Goal: Navigation & Orientation: Go to known website

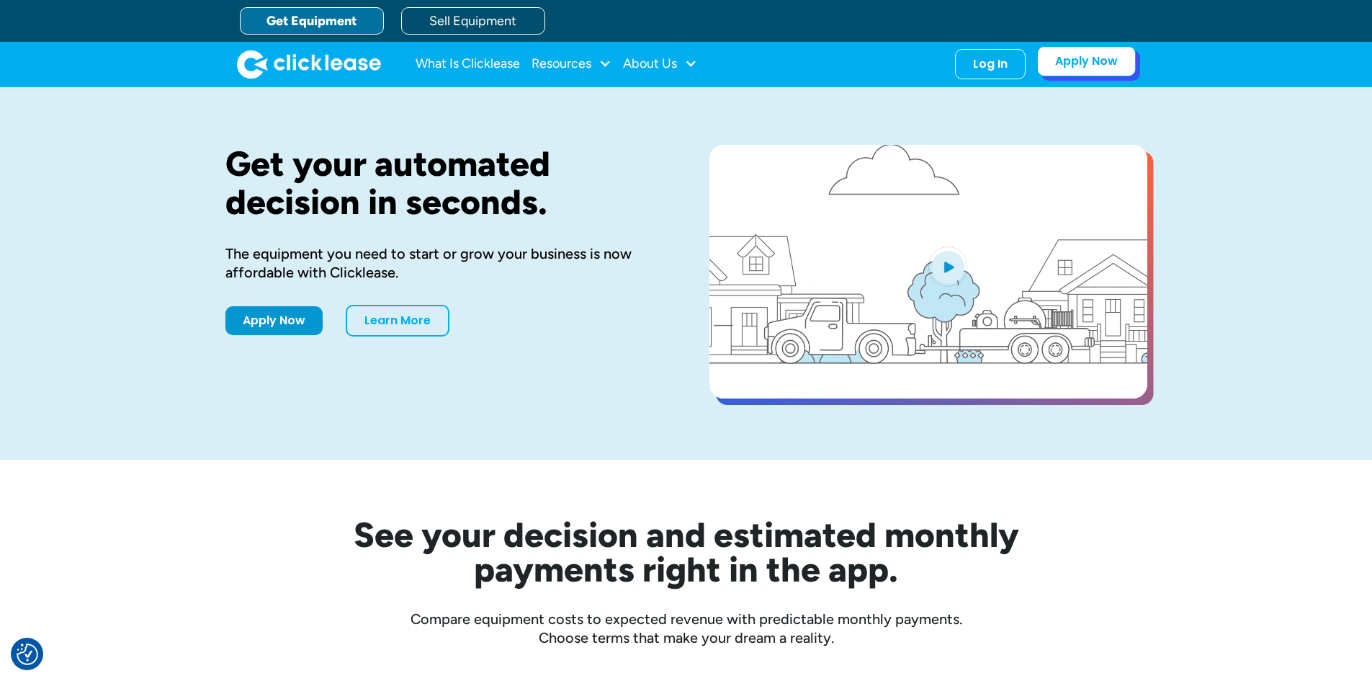
click at [1079, 68] on link "Apply Now" at bounding box center [1086, 61] width 99 height 30
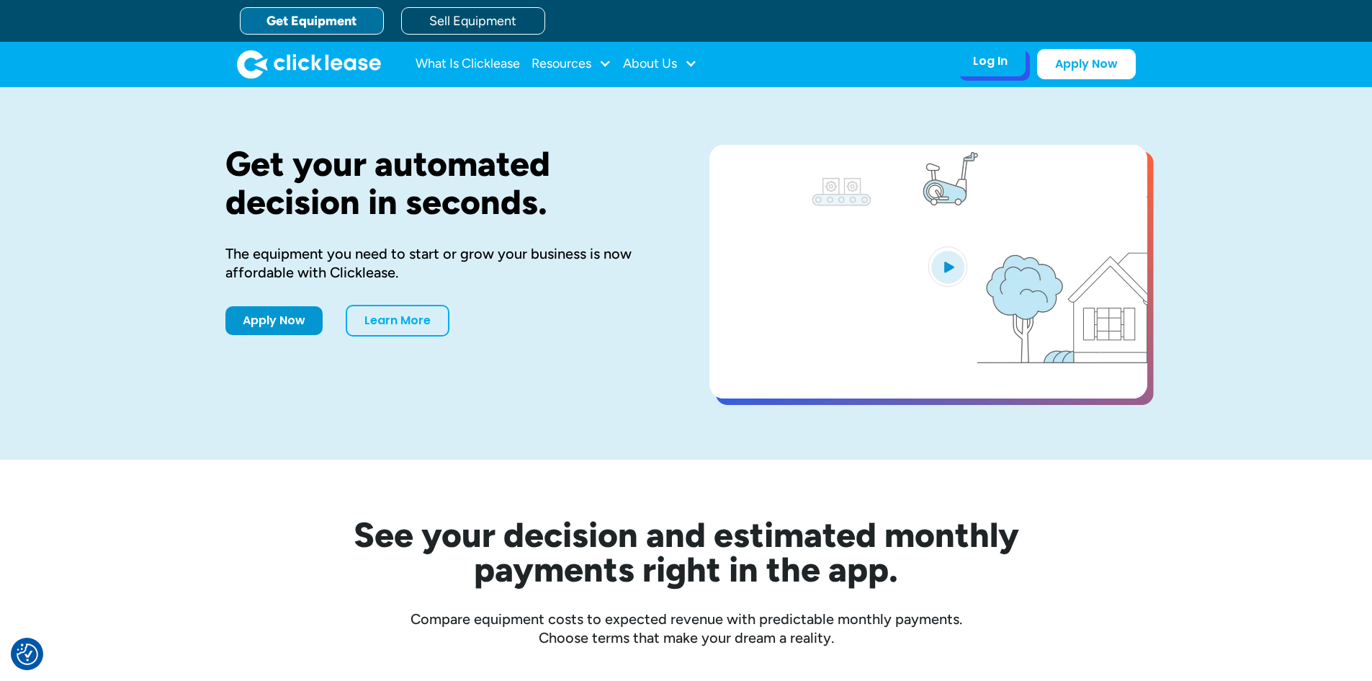
click at [1007, 49] on div "Log In Account login I use Clicklease to get my equipment Partner Portal I offe…" at bounding box center [990, 61] width 71 height 30
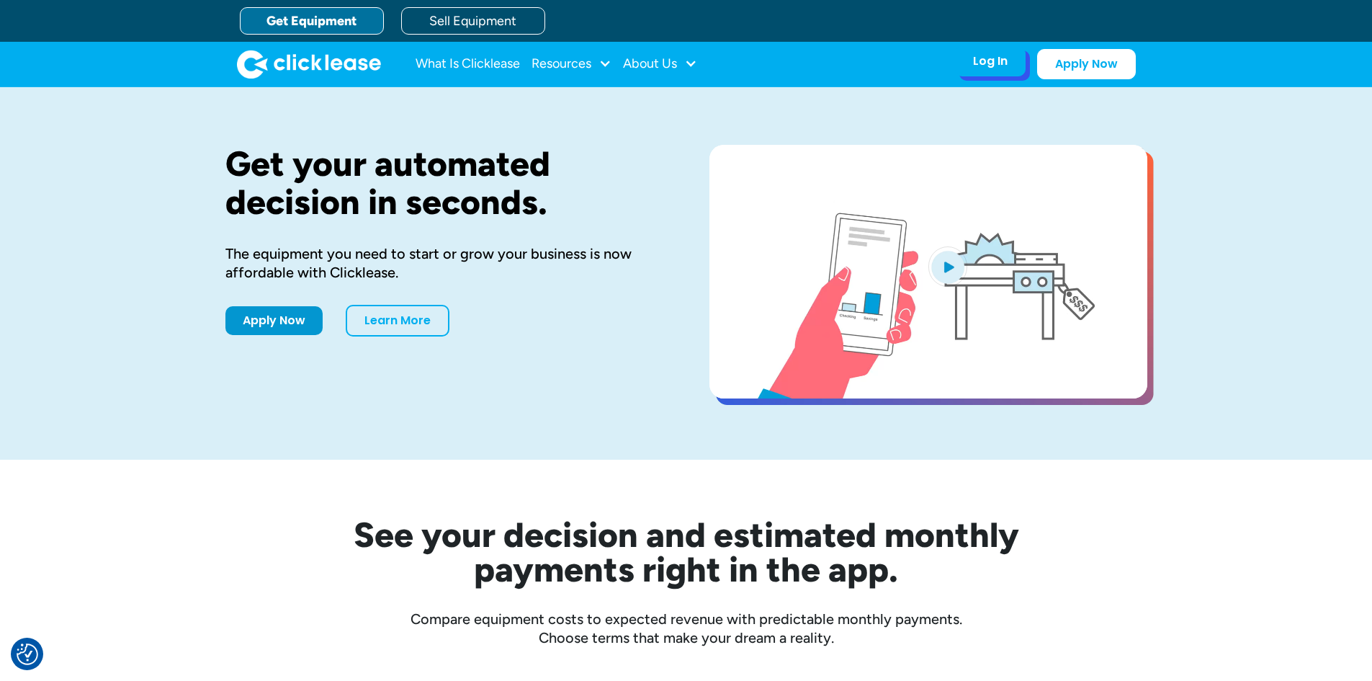
click at [1010, 67] on div "Log In Account login I use Clicklease to get my equipment Partner Portal I offe…" at bounding box center [990, 61] width 71 height 30
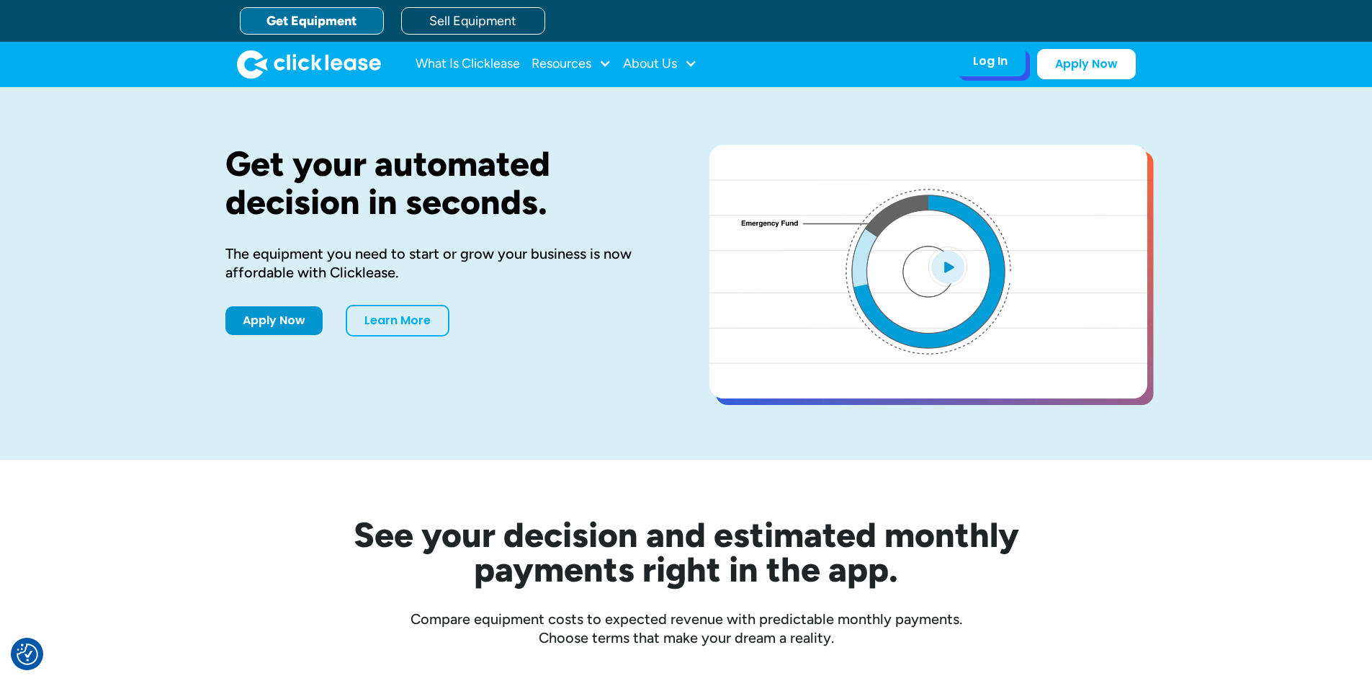
click at [990, 71] on div "Log In Account login I use Clicklease to get my equipment Partner Portal I offe…" at bounding box center [990, 61] width 71 height 30
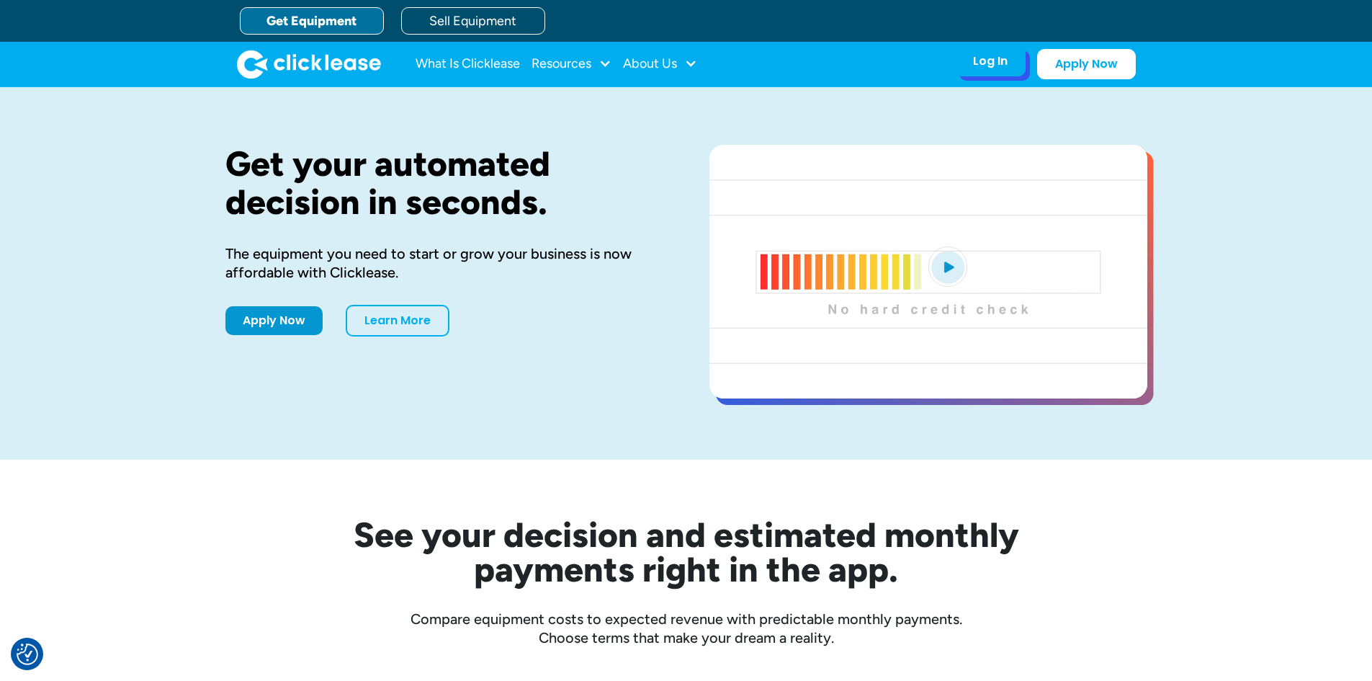
click at [994, 65] on div "Log In" at bounding box center [990, 61] width 35 height 14
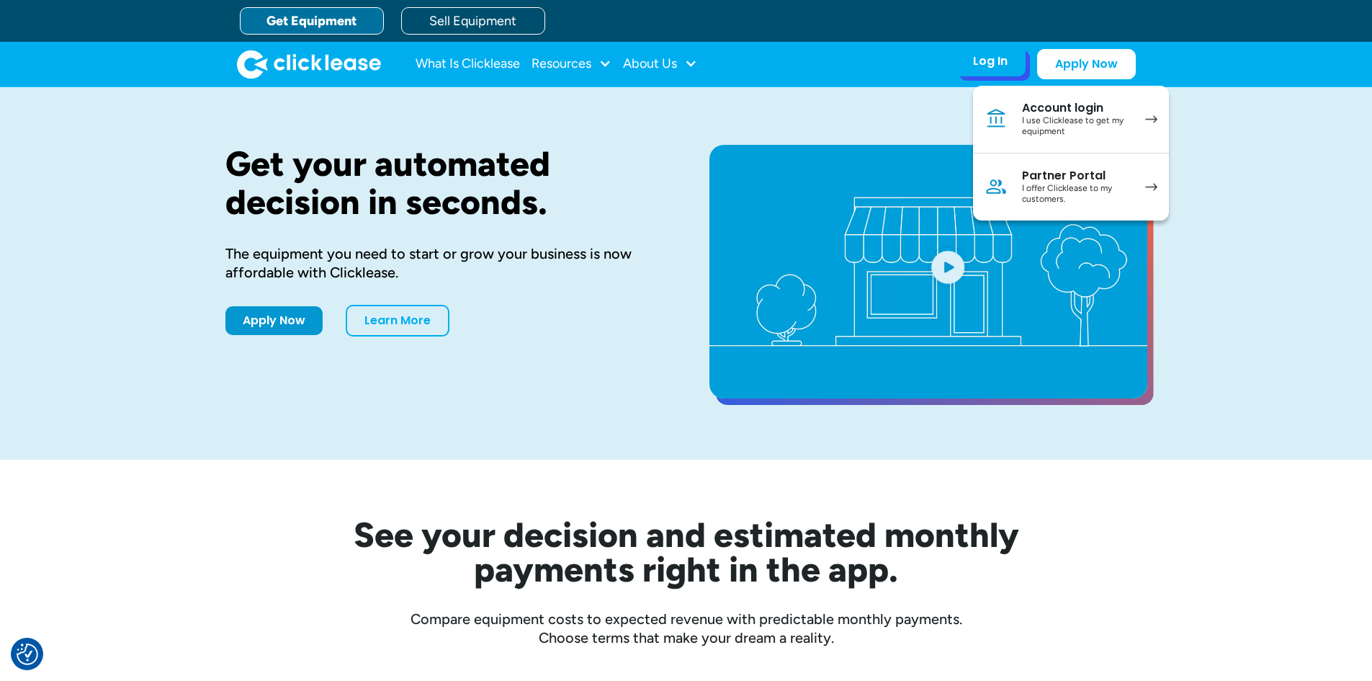
click at [1066, 184] on div "I offer Clicklease to my customers." at bounding box center [1076, 194] width 109 height 22
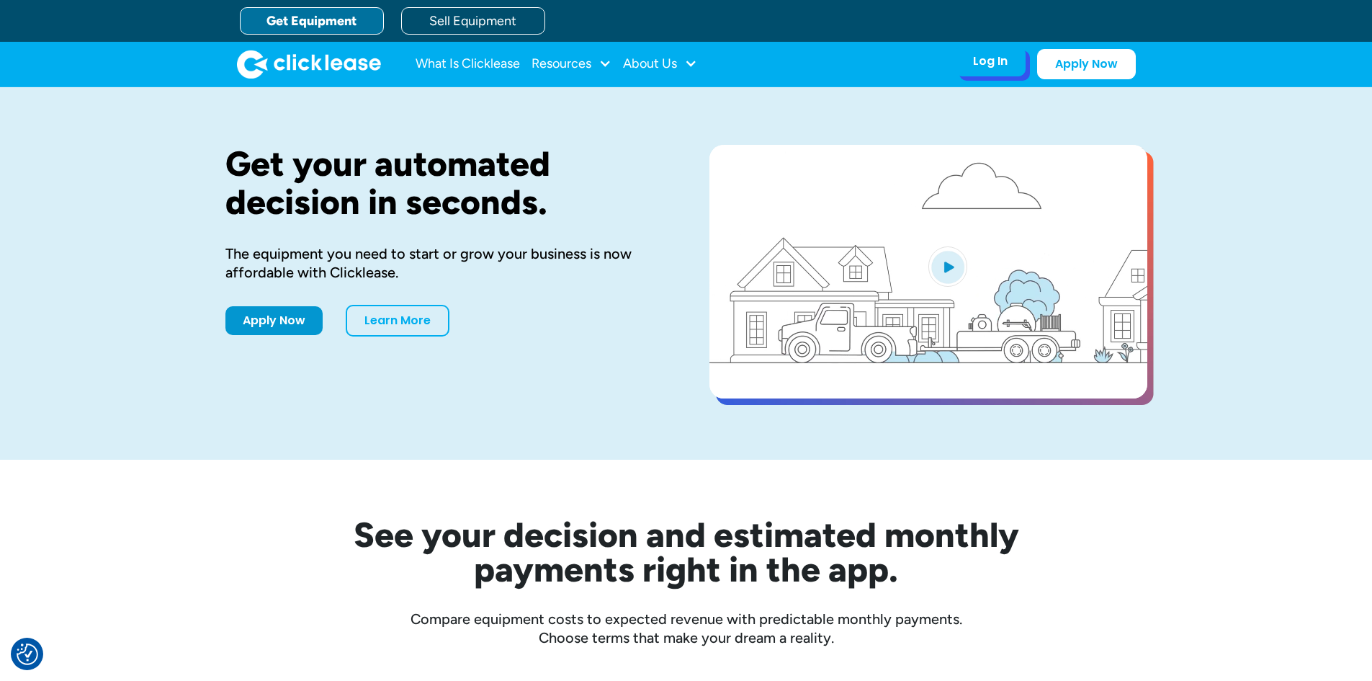
click at [1002, 60] on div "Log In" at bounding box center [990, 61] width 35 height 14
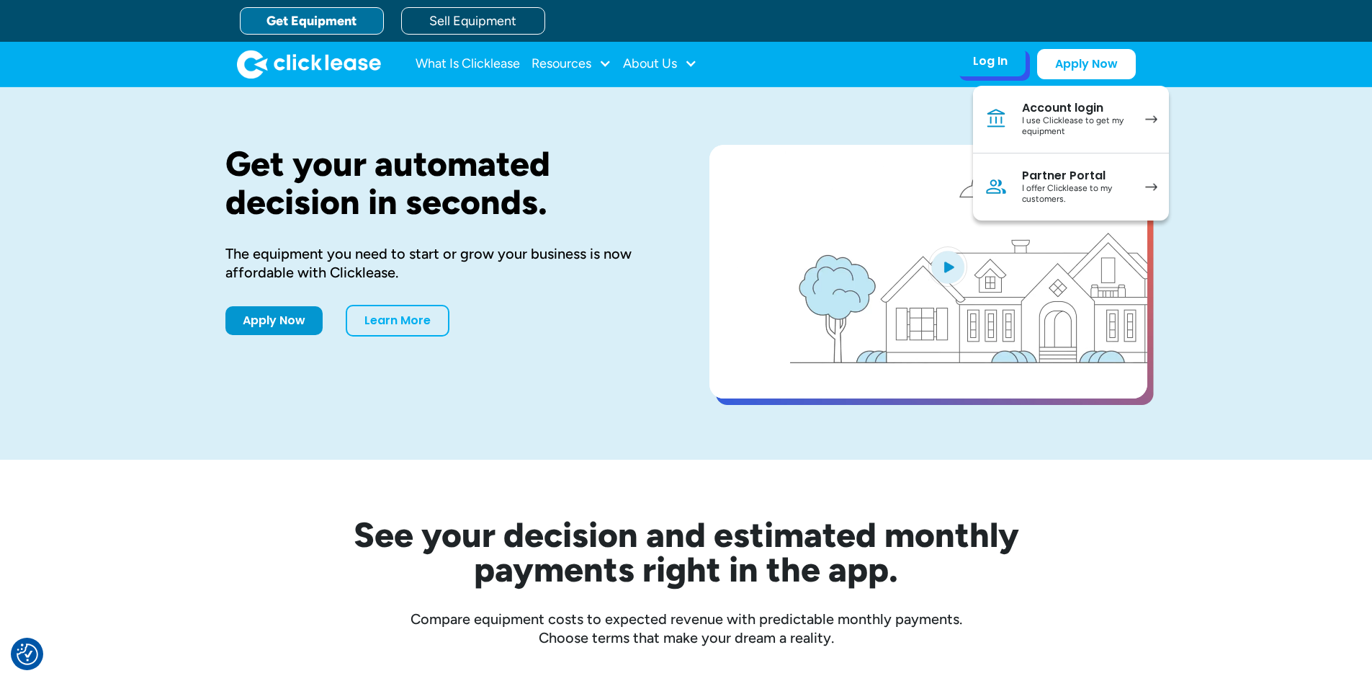
click at [1077, 176] on div "Partner Portal" at bounding box center [1076, 176] width 109 height 14
